Goal: Find specific page/section: Find specific page/section

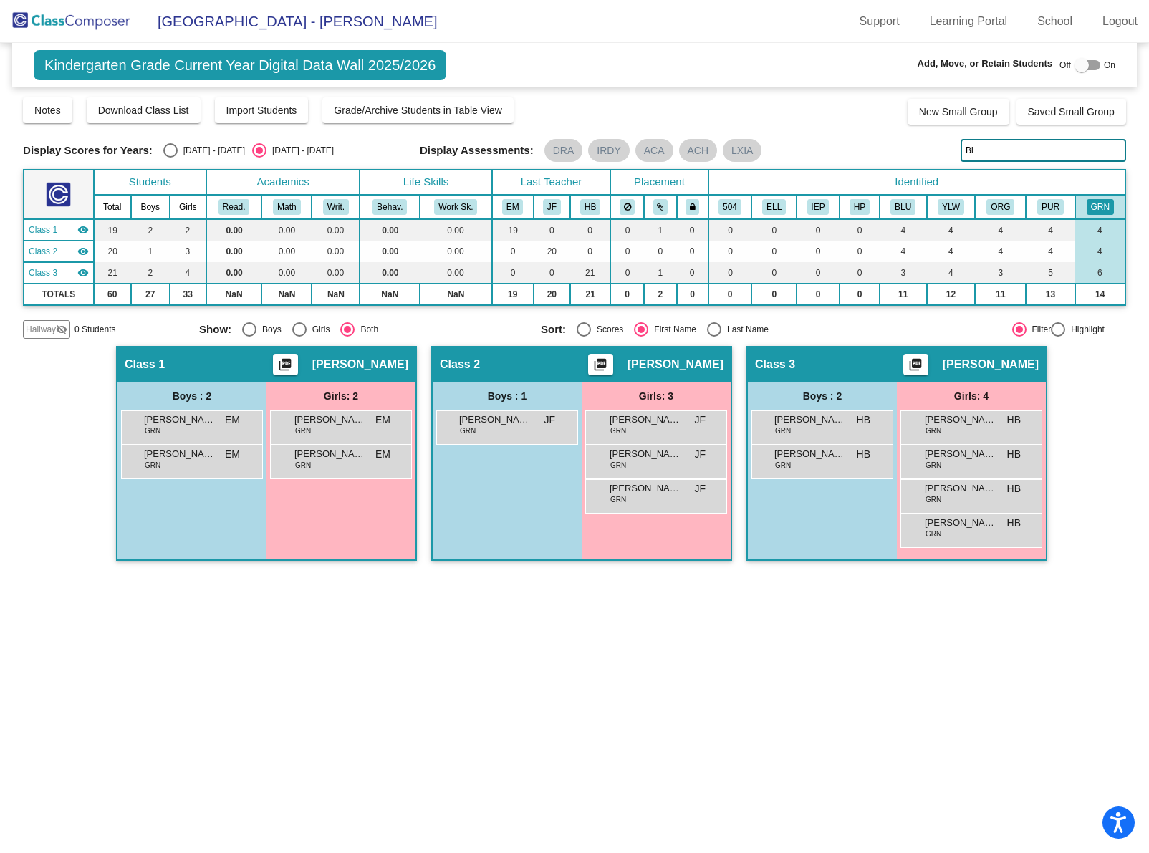
drag, startPoint x: 1025, startPoint y: 148, endPoint x: 901, endPoint y: 131, distance: 125.1
click at [901, 131] on div "Display Scores for Years: 2024 - 2025 2025 - 2026 Grade/Archive Students in Tab…" at bounding box center [574, 217] width 1103 height 243
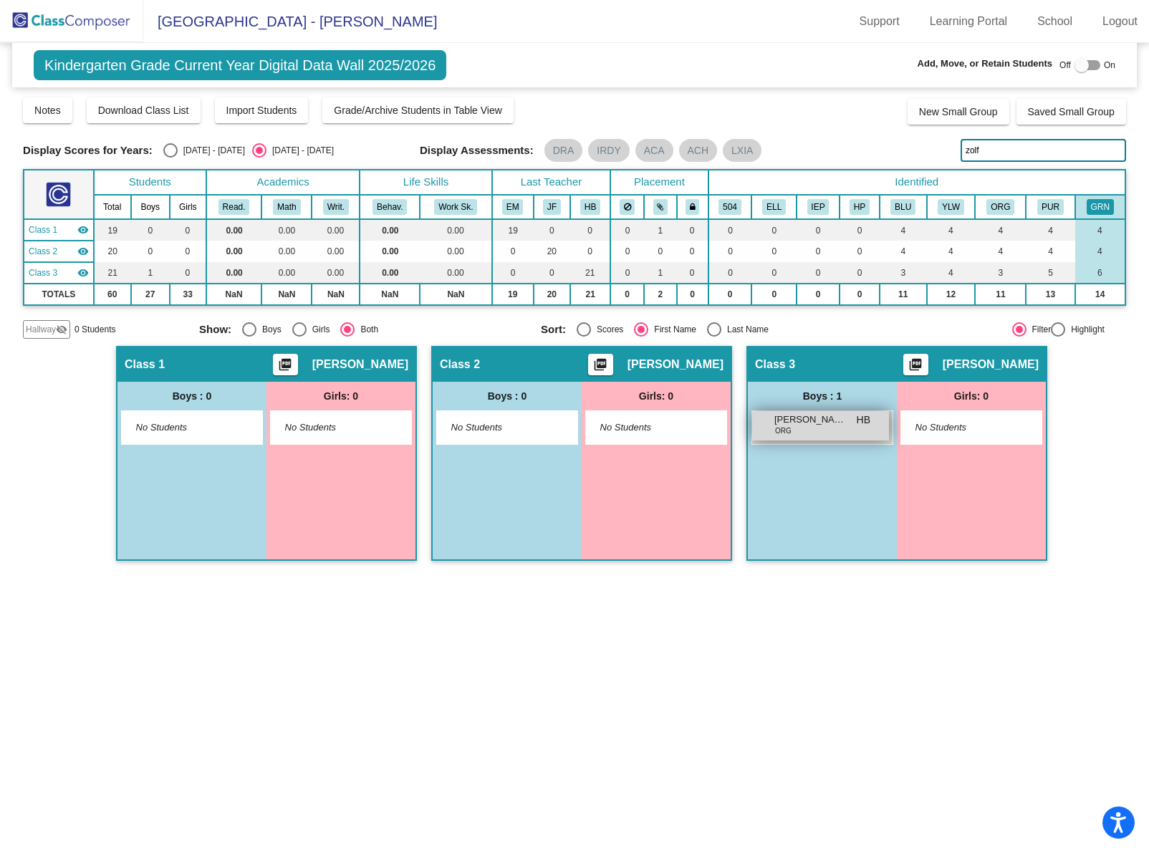
type input "zolf"
click at [837, 433] on div "Nima Zolfaghari ORG HB lock do_not_disturb_alt" at bounding box center [820, 425] width 137 height 29
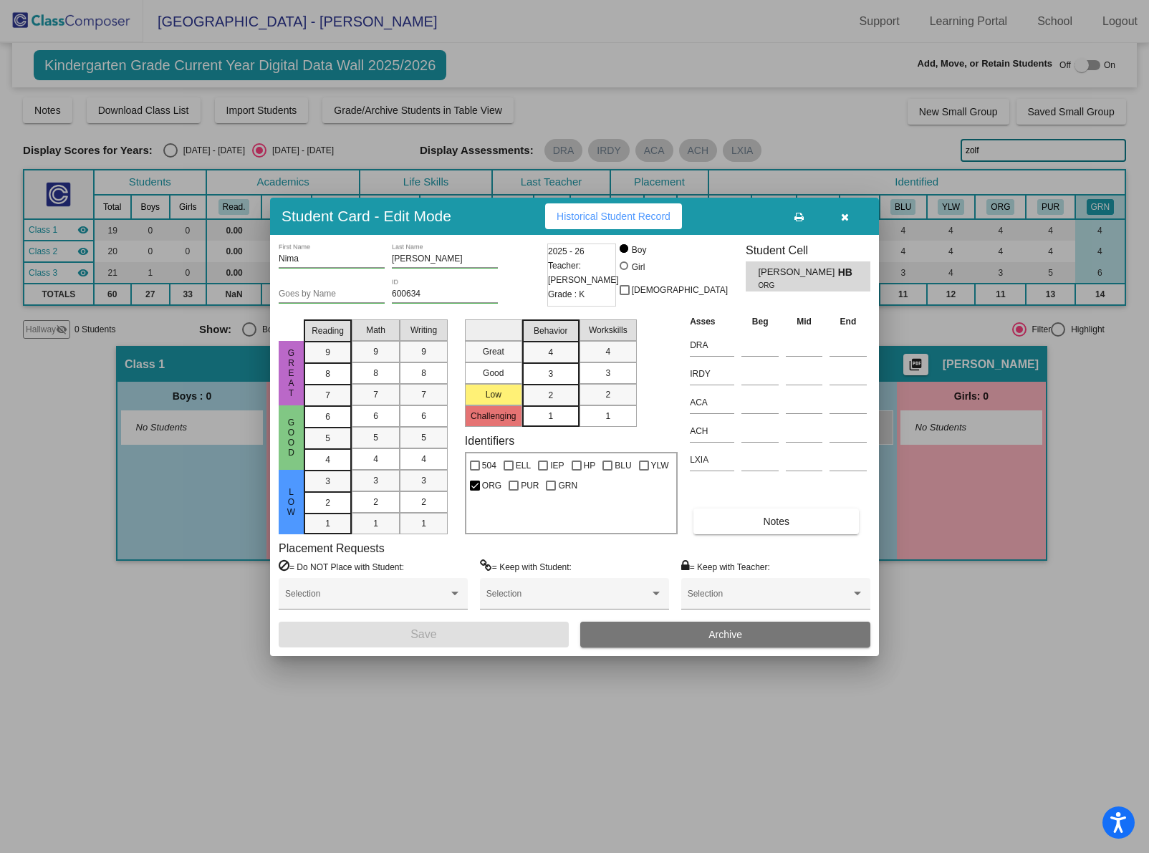
click at [845, 216] on icon "button" at bounding box center [845, 217] width 8 height 10
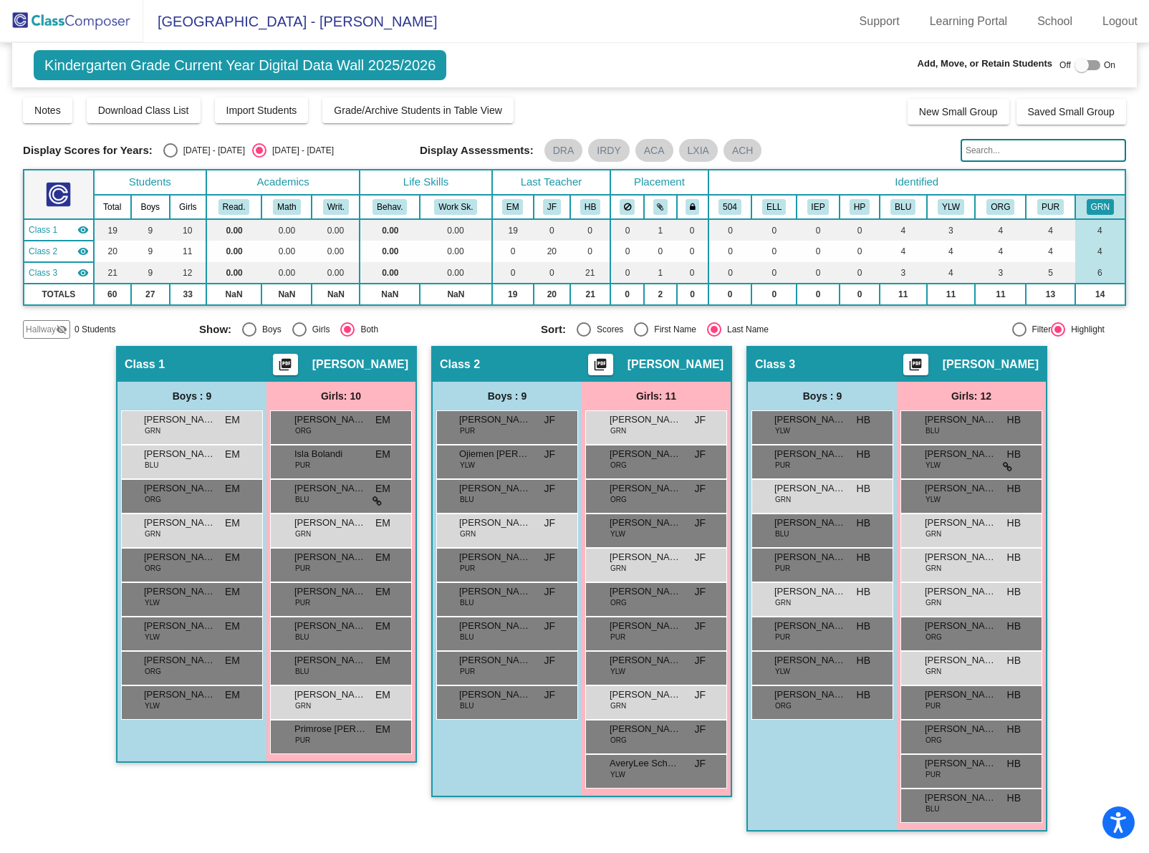
click at [982, 157] on input "text" at bounding box center [1044, 150] width 166 height 23
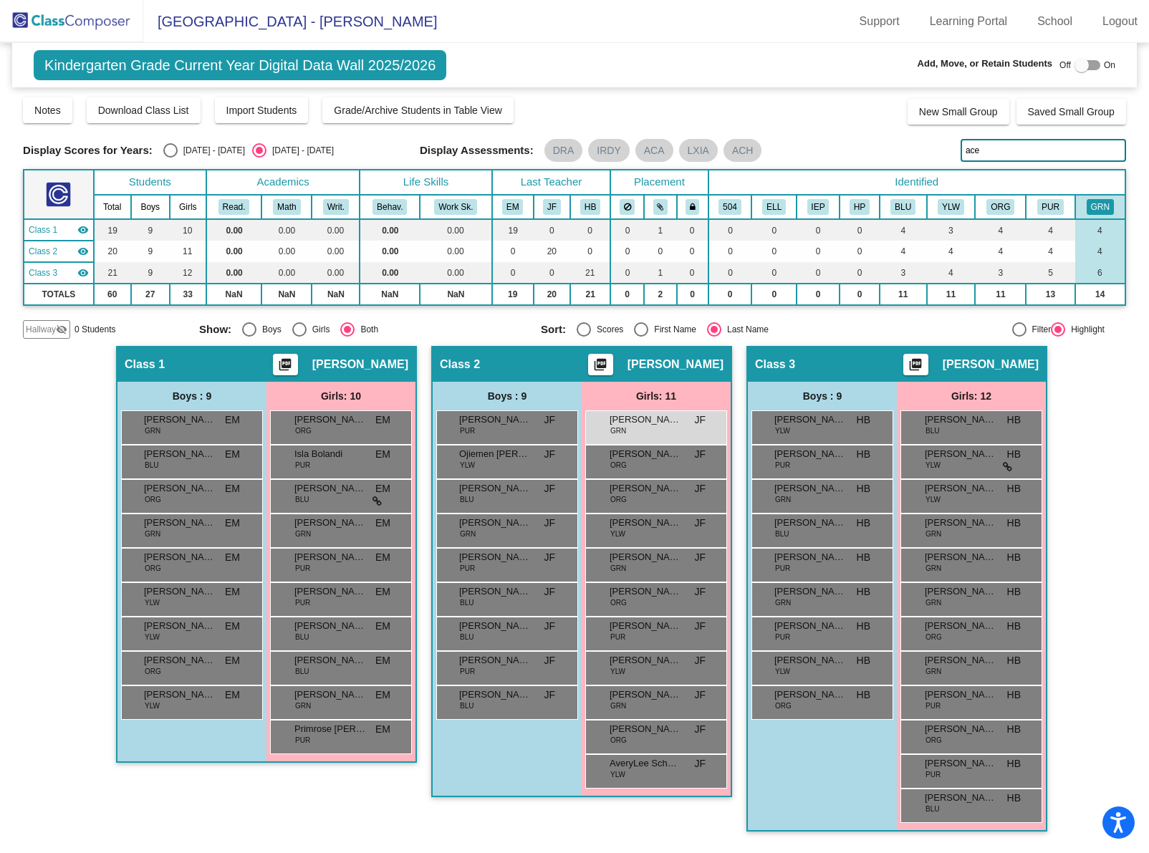
drag, startPoint x: 1005, startPoint y: 148, endPoint x: 928, endPoint y: 140, distance: 77.8
click at [928, 140] on div "Display Scores for Years: [DATE] - [DATE] [DATE] - [DATE] Display Assessments: …" at bounding box center [574, 150] width 1103 height 23
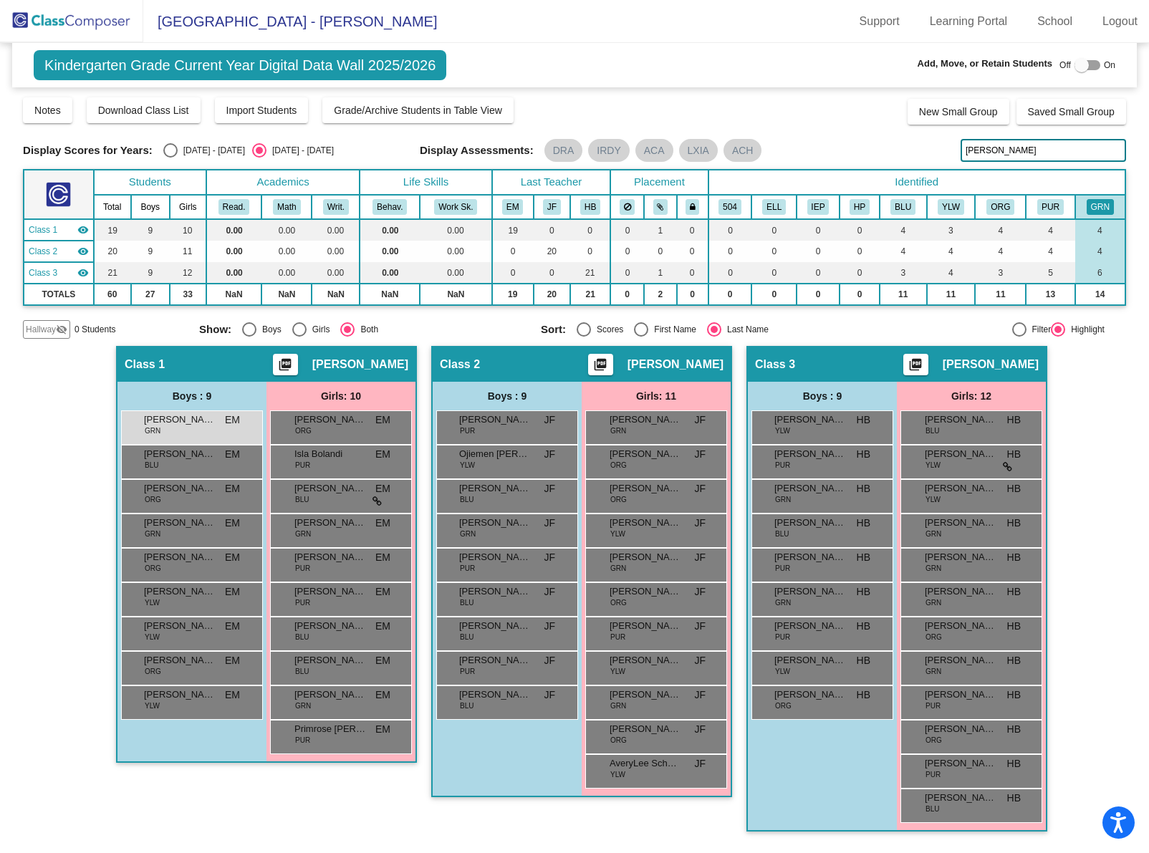
drag, startPoint x: 1022, startPoint y: 151, endPoint x: 898, endPoint y: 138, distance: 124.6
click at [898, 139] on div "Display Scores for Years: [DATE] - [DATE] [DATE] - [DATE] Display Assessments: …" at bounding box center [574, 150] width 1103 height 23
drag, startPoint x: 1022, startPoint y: 150, endPoint x: 904, endPoint y: 143, distance: 118.4
click at [904, 143] on div "Display Scores for Years: [DATE] - [DATE] [DATE] - [DATE] Display Assessments: …" at bounding box center [574, 150] width 1103 height 23
drag, startPoint x: 1020, startPoint y: 150, endPoint x: 909, endPoint y: 144, distance: 112.0
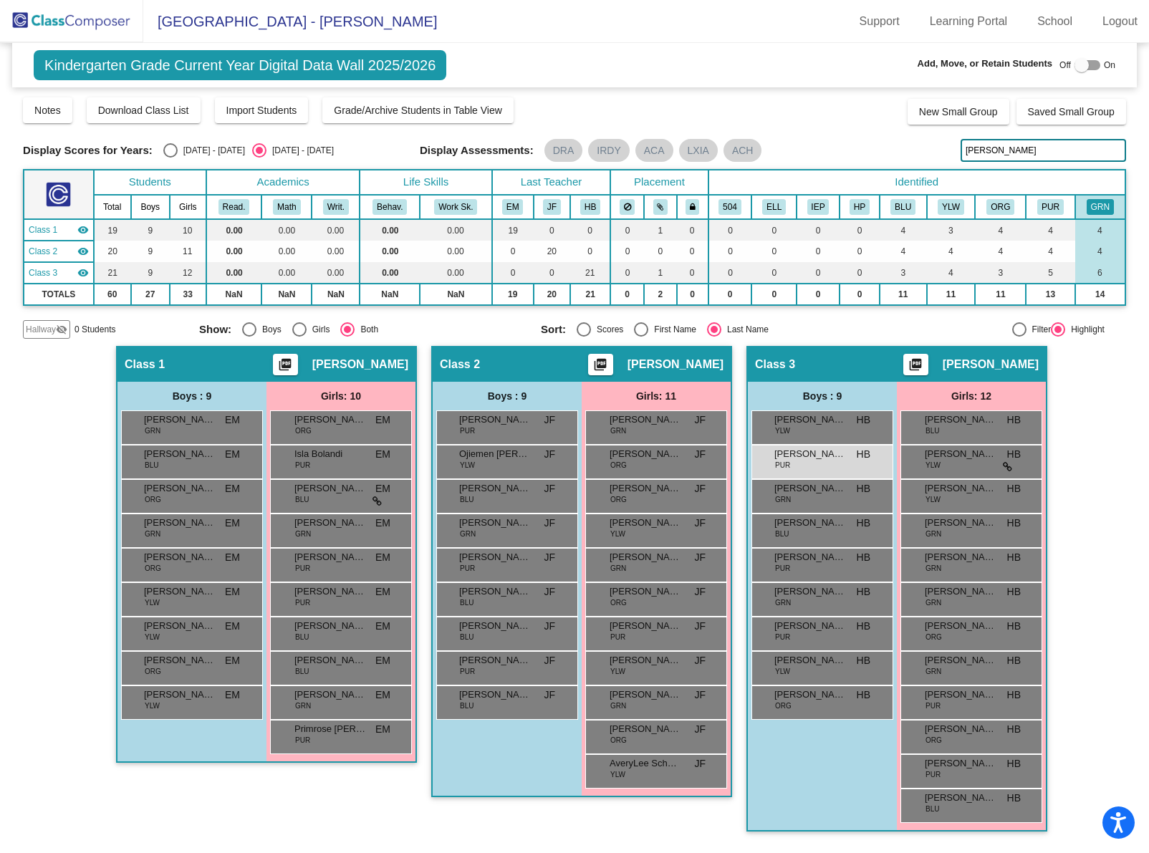
click at [910, 145] on div "Display Scores for Years: [DATE] - [DATE] [DATE] - [DATE] Display Assessments: …" at bounding box center [574, 150] width 1103 height 23
click at [1025, 154] on input "[PERSON_NAME]" at bounding box center [1044, 150] width 166 height 23
drag, startPoint x: 1024, startPoint y: 150, endPoint x: 886, endPoint y: 124, distance: 140.7
click at [886, 124] on div "Display Scores for Years: [DATE] - [DATE] [DATE] - [DATE] Grade/Archive Student…" at bounding box center [574, 217] width 1103 height 243
drag, startPoint x: 990, startPoint y: 152, endPoint x: 933, endPoint y: 139, distance: 58.1
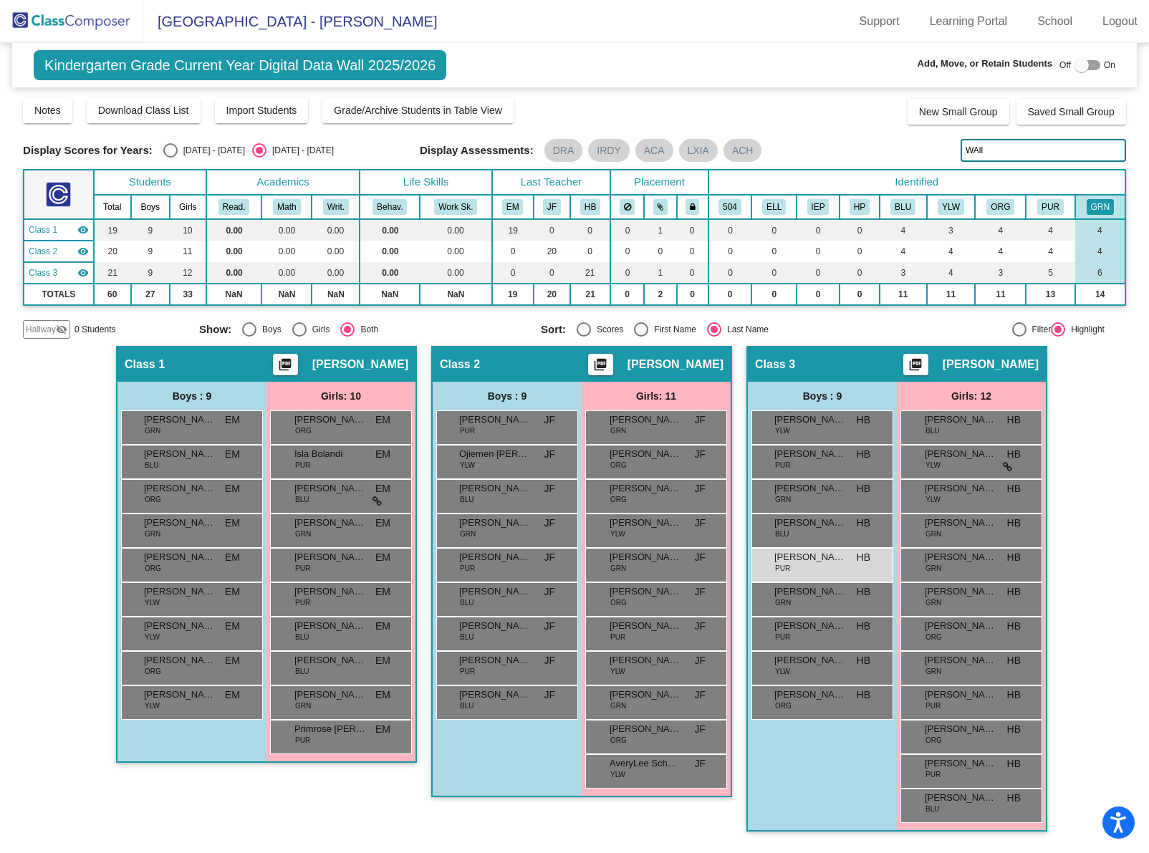
click at [933, 139] on div "Display Scores for Years: [DATE] - [DATE] [DATE] - [DATE] Display Assessments: …" at bounding box center [574, 150] width 1103 height 23
type input "zolf"
